Goal: Find specific page/section: Find specific page/section

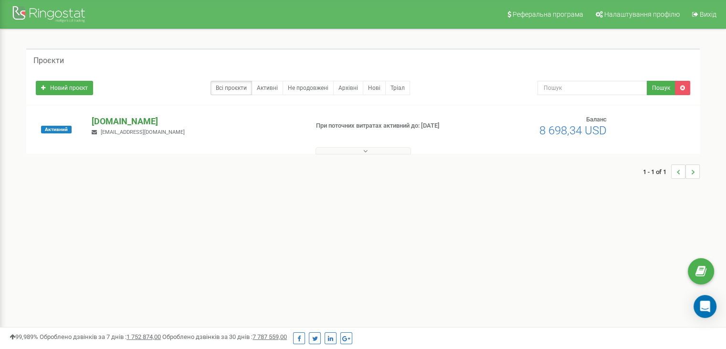
click at [122, 123] on p "[DOMAIN_NAME]" at bounding box center [196, 121] width 209 height 12
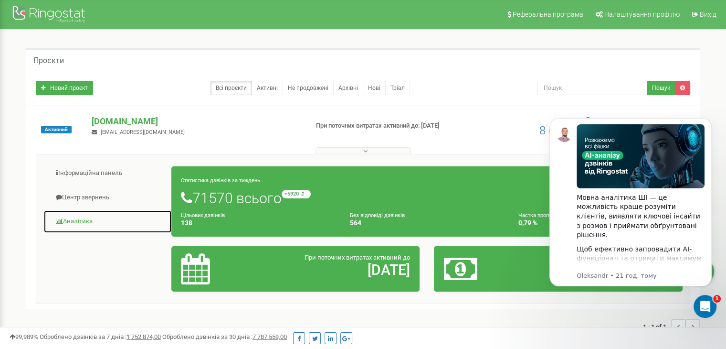
click at [79, 218] on link "Аналiтика" at bounding box center [107, 221] width 128 height 23
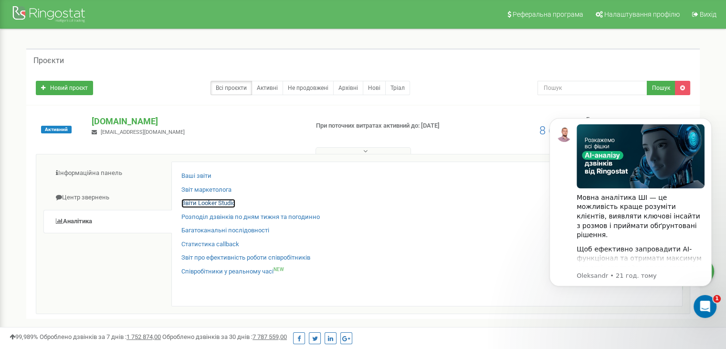
click at [210, 205] on link "Звіти Looker Studio" at bounding box center [209, 203] width 54 height 9
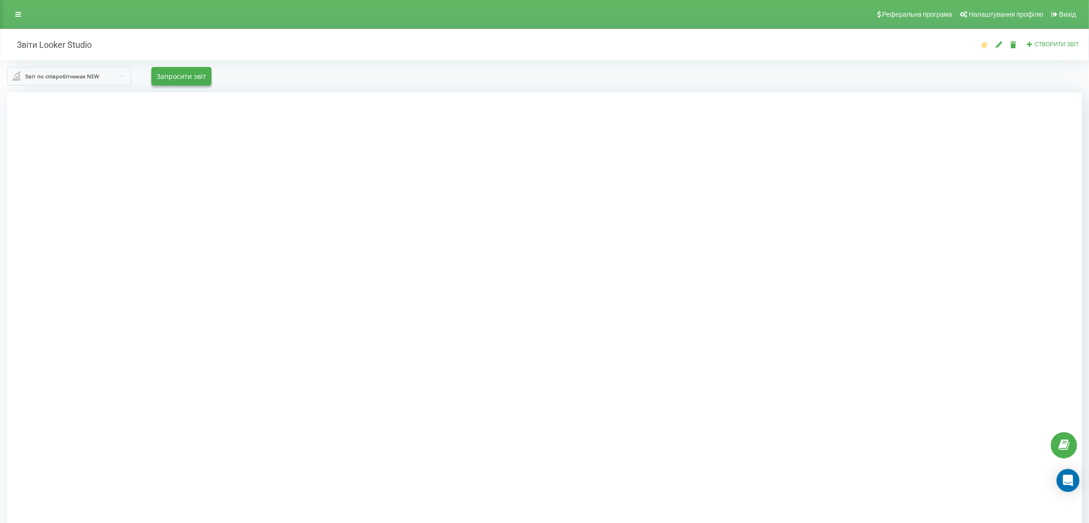
click at [262, 227] on div at bounding box center [544, 353] width 1075 height 523
click at [0, 192] on div "Звіти Looker Studio Створити звіт Звіт по співробітниках NEW License cost Calls…" at bounding box center [544, 325] width 1089 height 593
click at [206, 246] on div at bounding box center [544, 353] width 1075 height 523
